Goal: Task Accomplishment & Management: Use online tool/utility

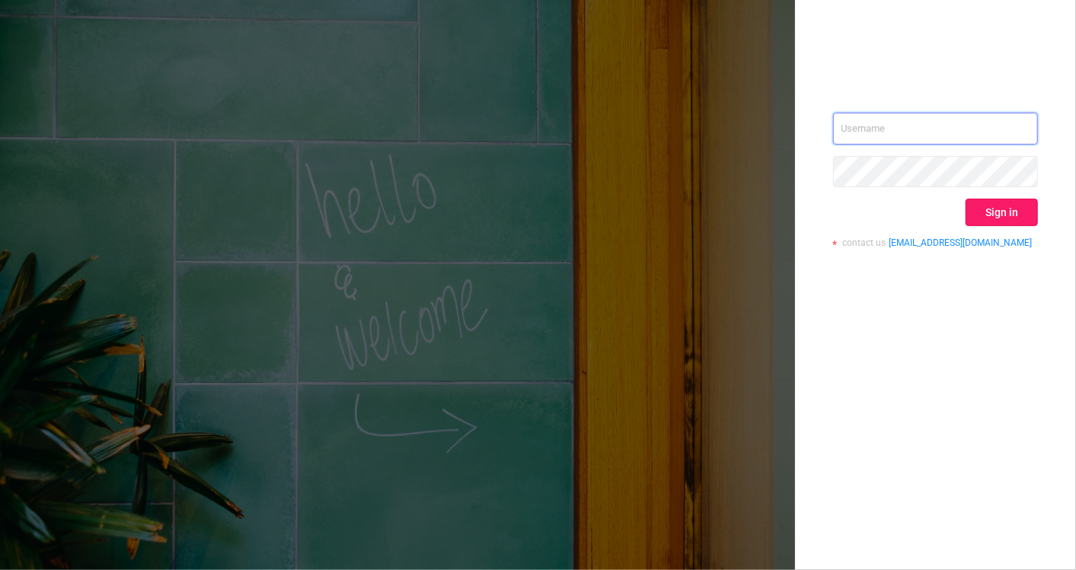
type input "[EMAIL_ADDRESS][DOMAIN_NAME]"
click at [1003, 212] on button "Sign in" at bounding box center [1001, 212] width 72 height 27
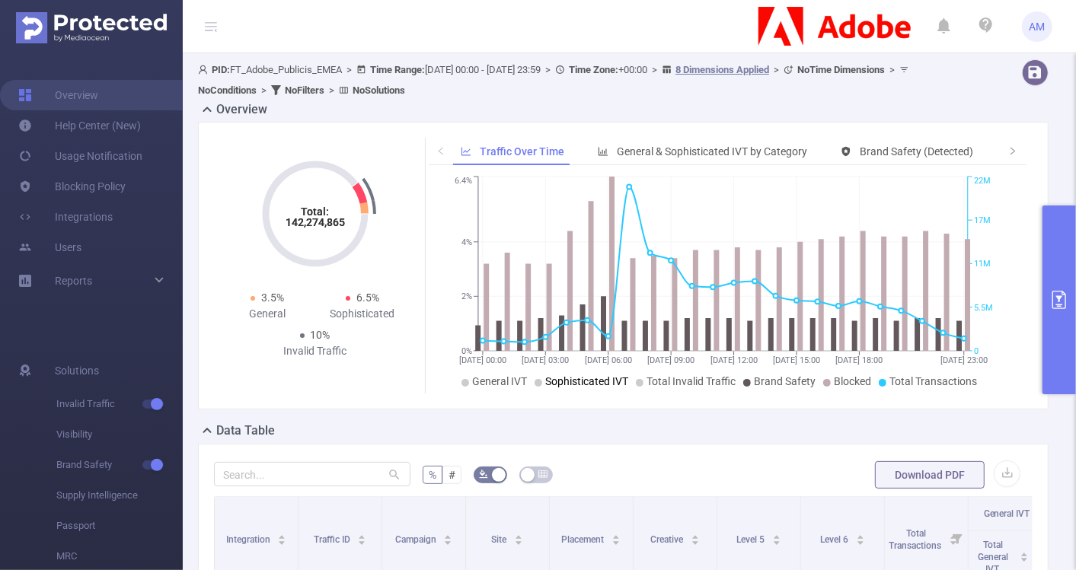
click at [655, 107] on div "Overview" at bounding box center [629, 110] width 862 height 21
click at [161, 281] on icon at bounding box center [160, 281] width 8 height 0
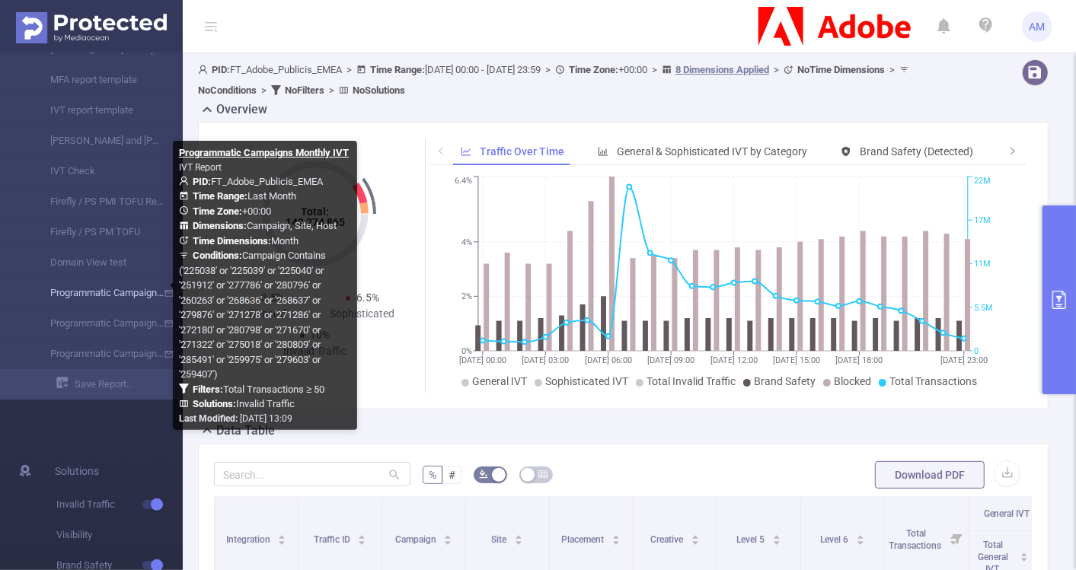
click at [98, 287] on link "Programmatic Campaigns Monthly IVT" at bounding box center [97, 293] width 134 height 30
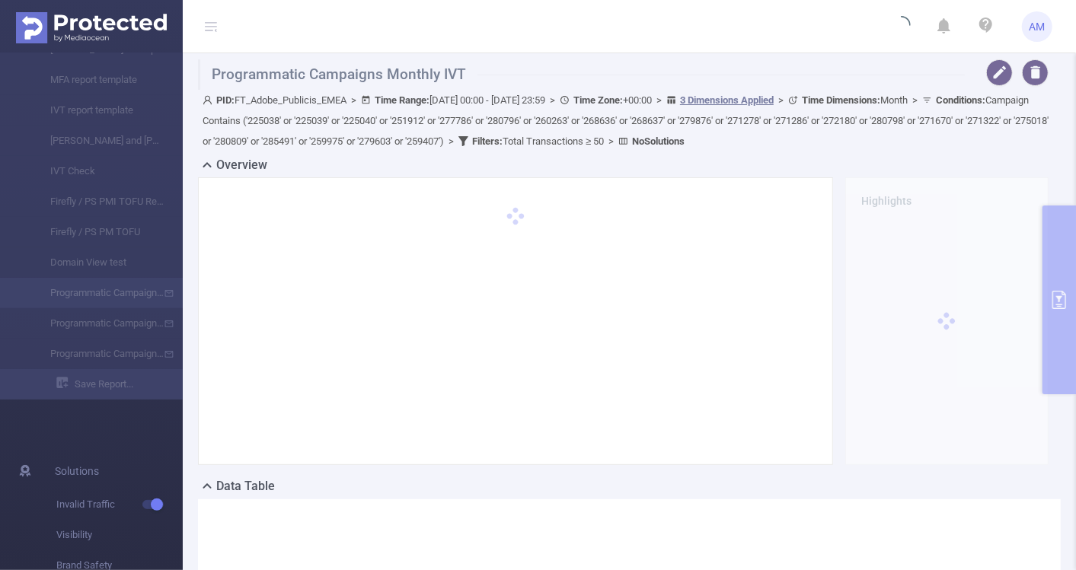
click at [693, 34] on header "AM" at bounding box center [538, 26] width 1076 height 53
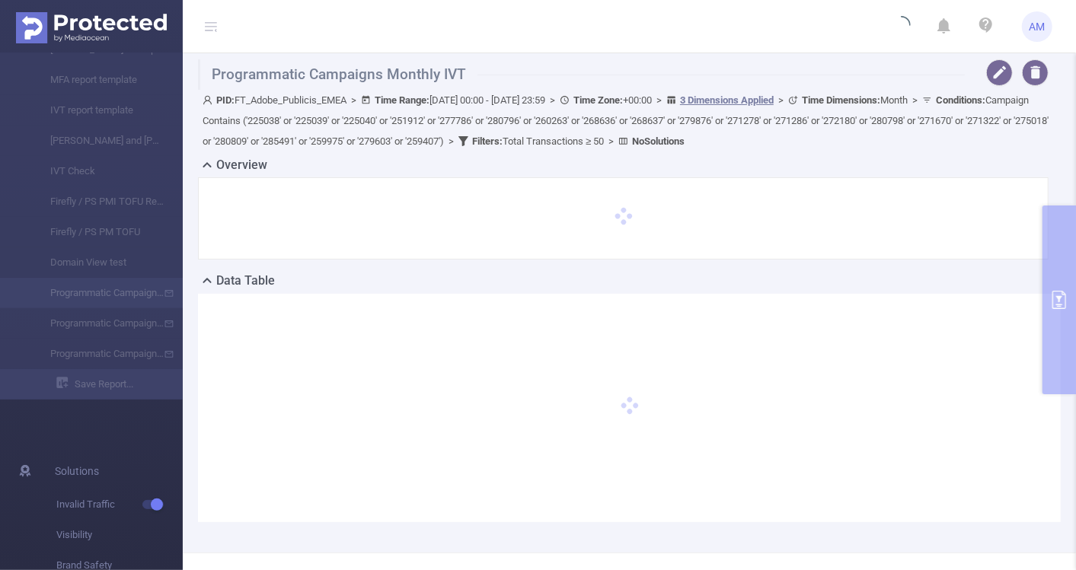
type input "[DATE] 00:00"
type input "[DATE] 23:59"
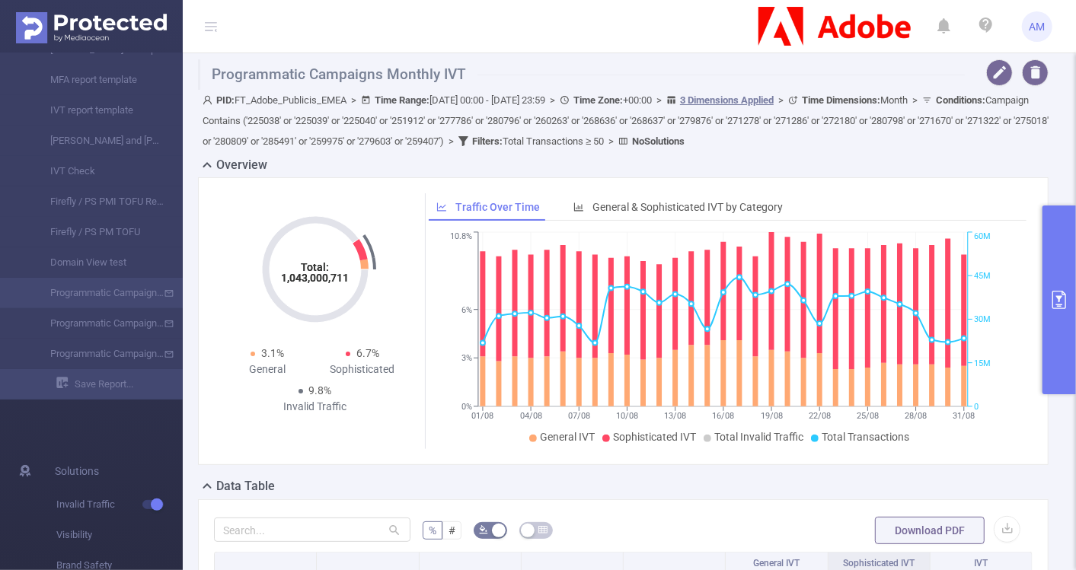
scroll to position [14, 0]
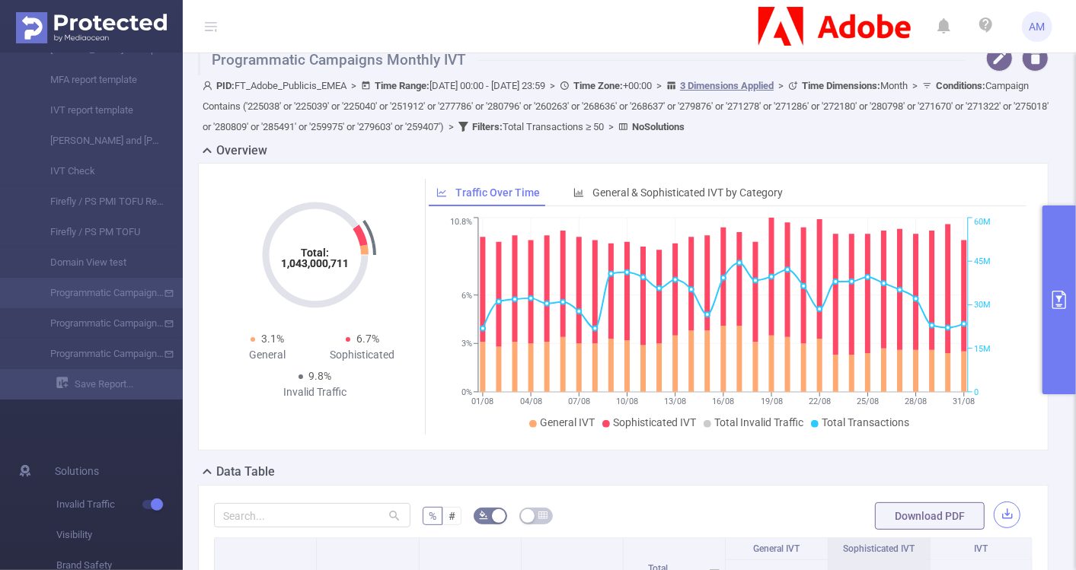
click at [1000, 510] on button "button" at bounding box center [1006, 515] width 27 height 27
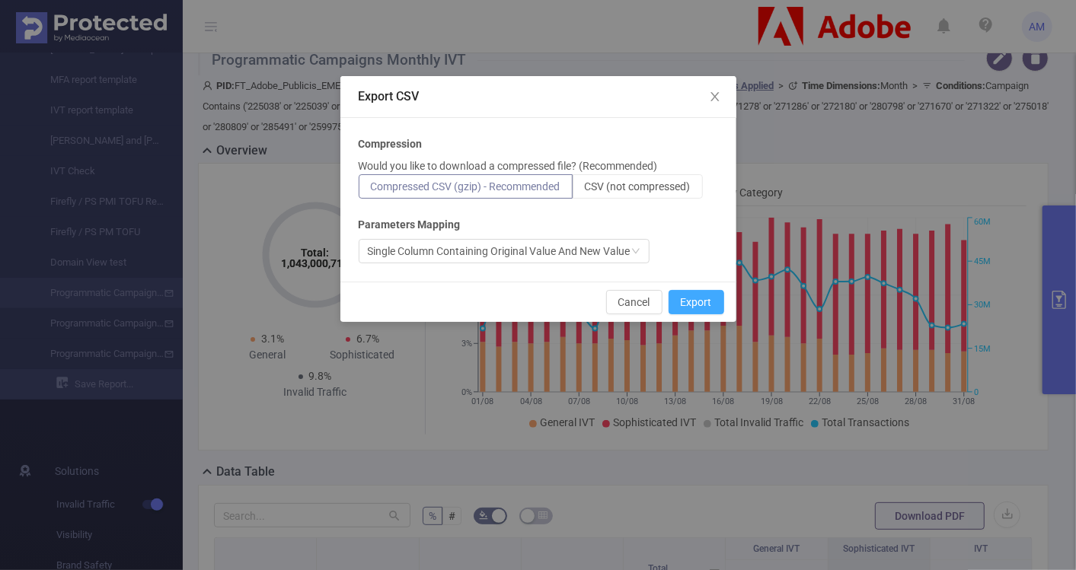
click at [716, 307] on button "Export" at bounding box center [696, 302] width 56 height 24
